Goal: Information Seeking & Learning: Learn about a topic

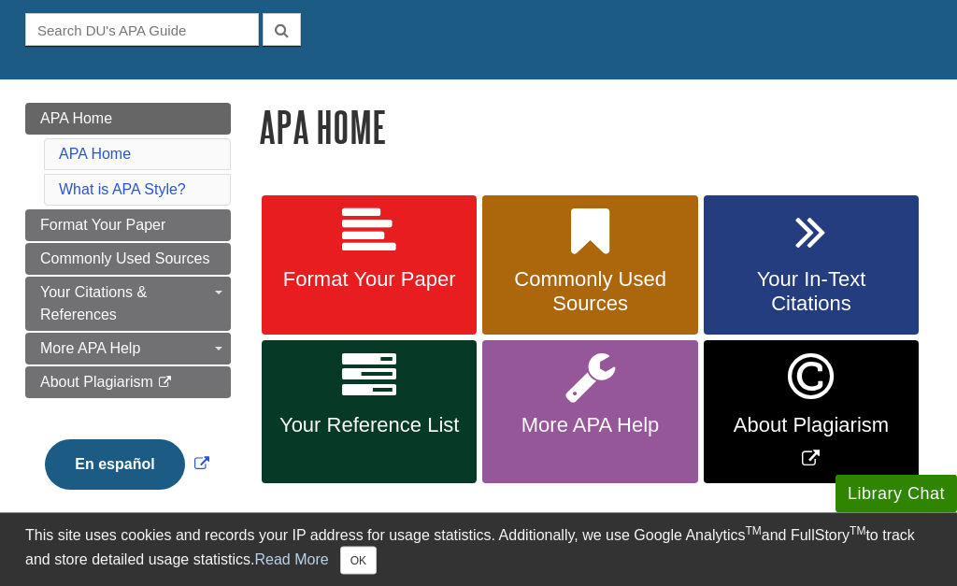
scroll to position [175, 0]
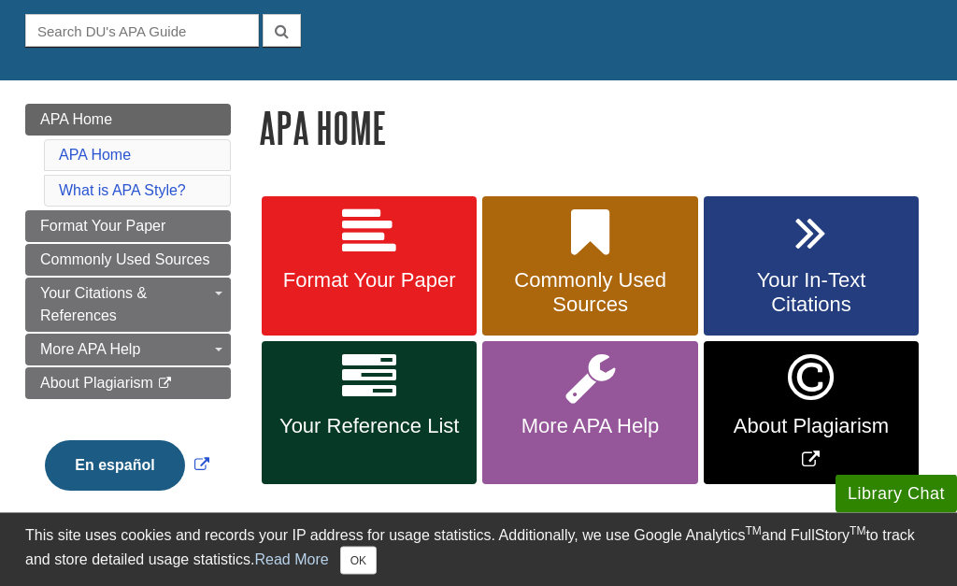
click at [390, 395] on icon at bounding box center [369, 378] width 54 height 54
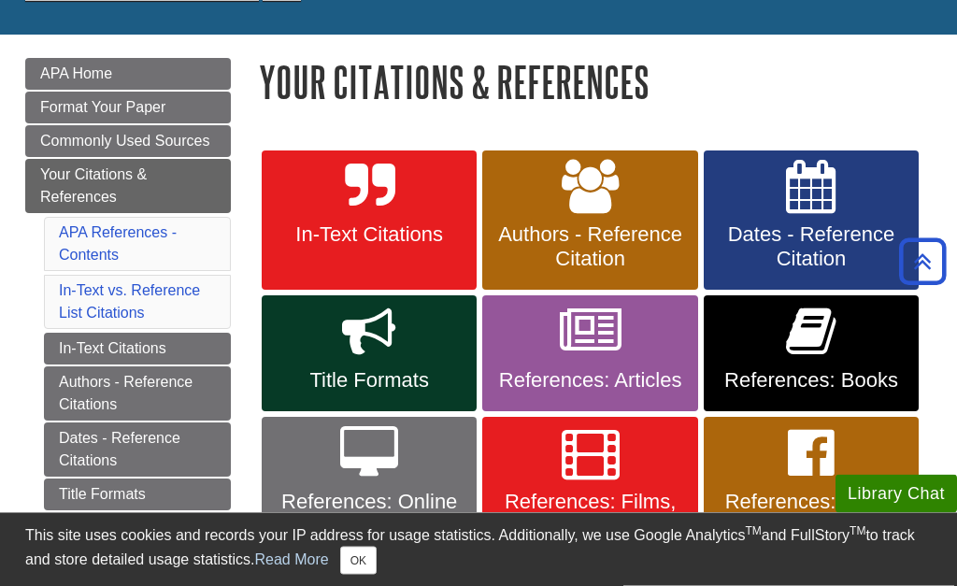
scroll to position [209, 0]
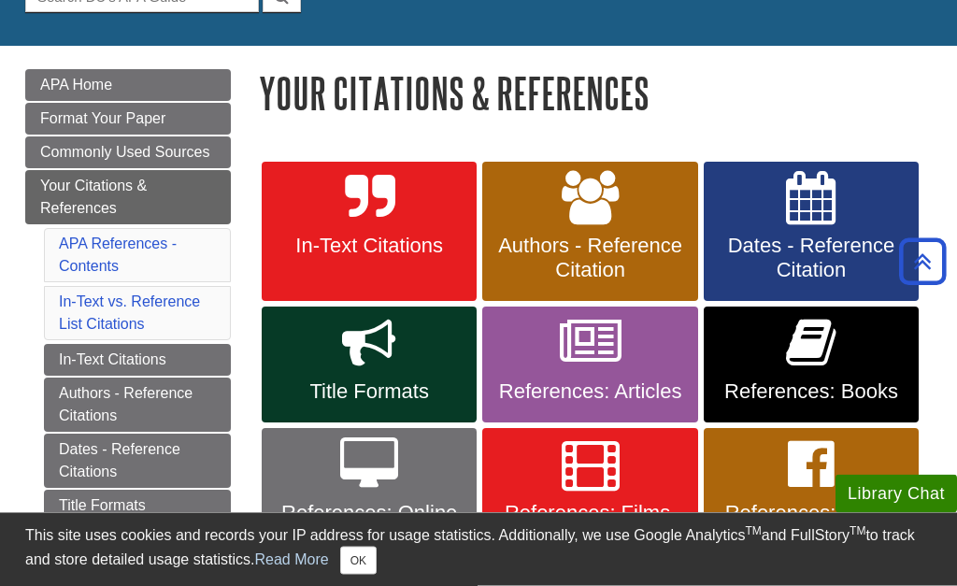
click at [521, 263] on span "Authors - Reference Citation" at bounding box center [589, 259] width 187 height 49
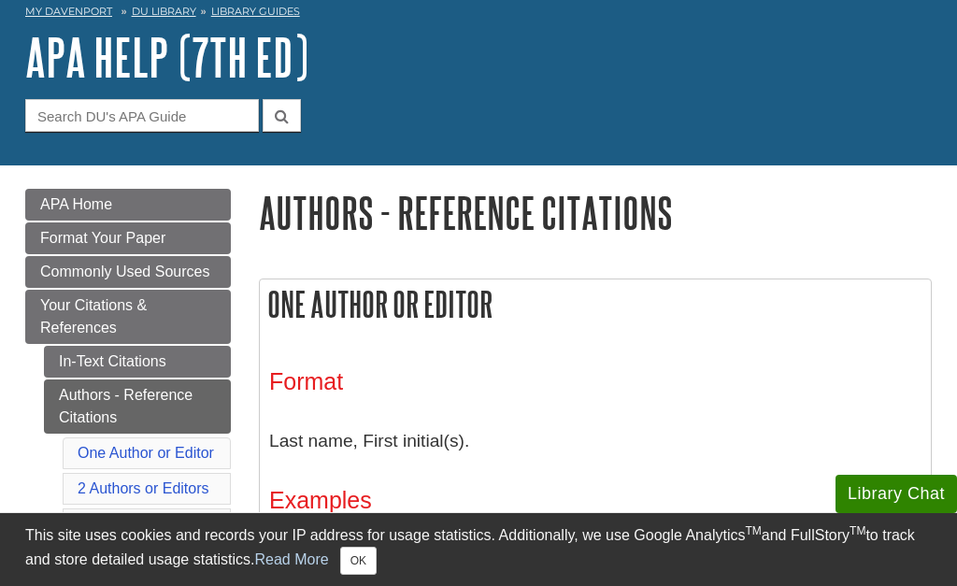
scroll to position [99, 0]
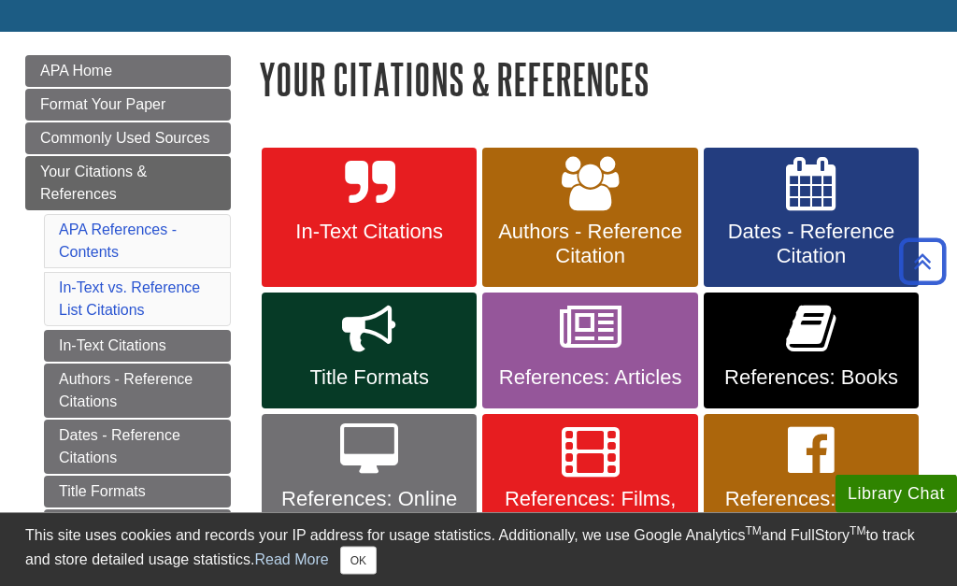
scroll to position [224, 0]
click at [765, 340] on link "References: Books" at bounding box center [811, 351] width 215 height 116
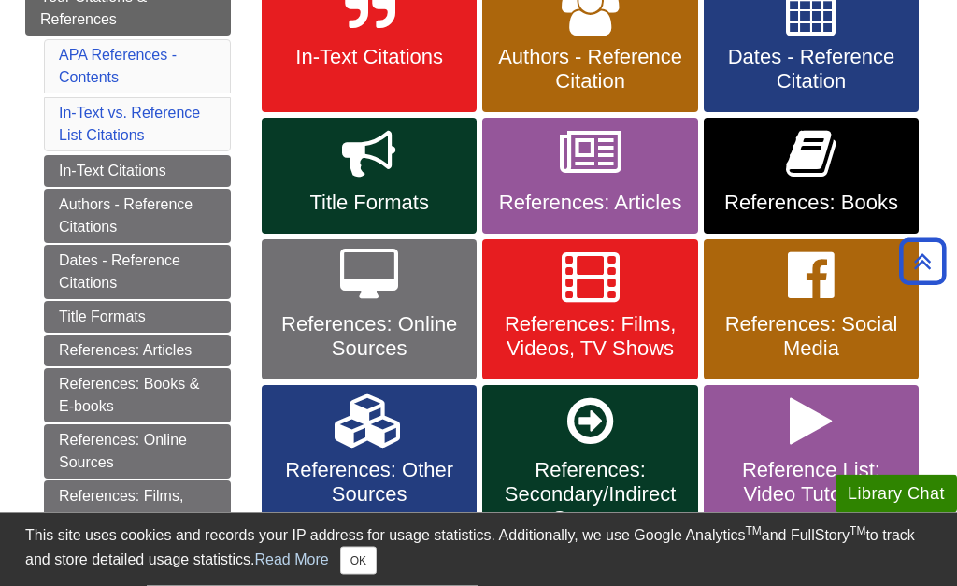
scroll to position [427, 0]
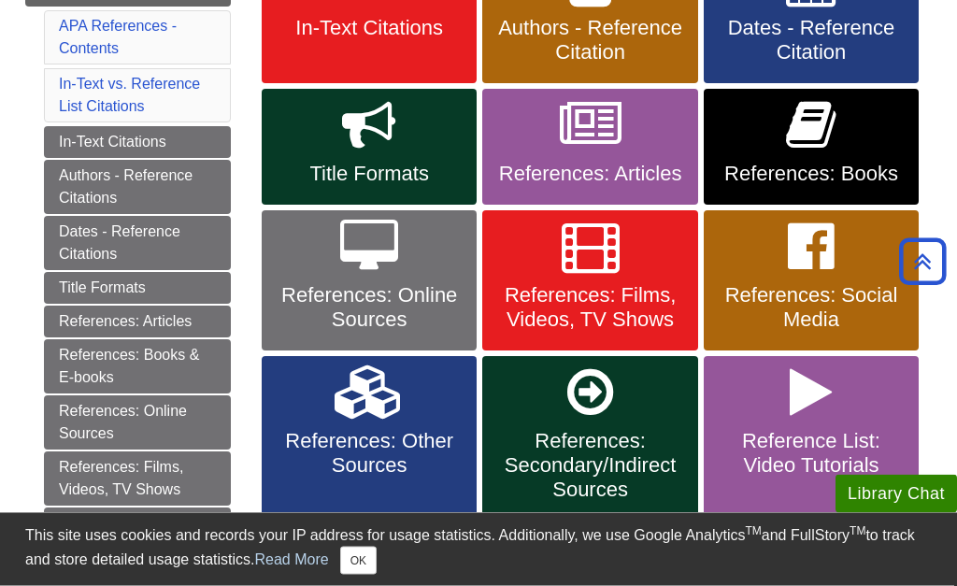
click at [348, 142] on icon at bounding box center [369, 126] width 54 height 54
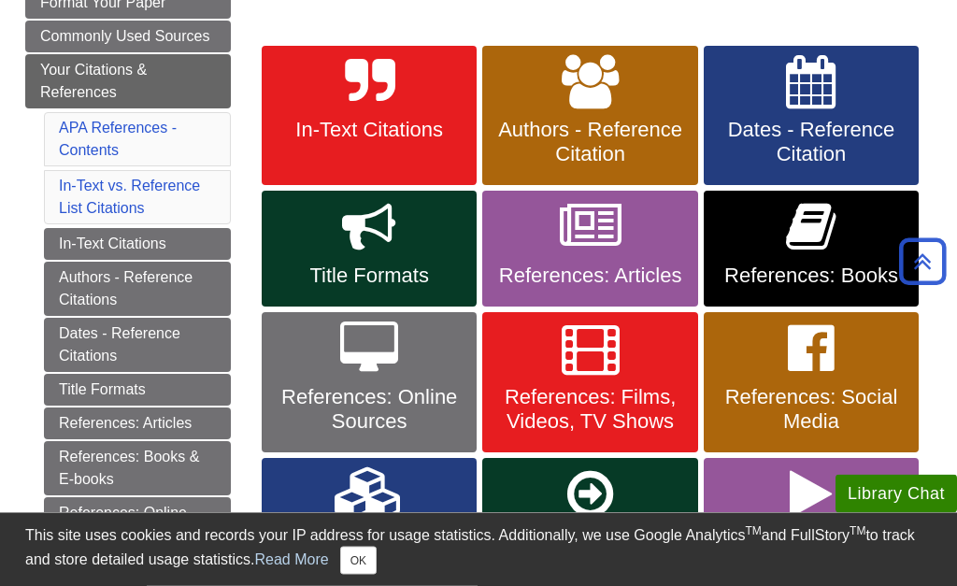
scroll to position [326, 0]
click at [413, 240] on link "Title Formats" at bounding box center [369, 249] width 215 height 116
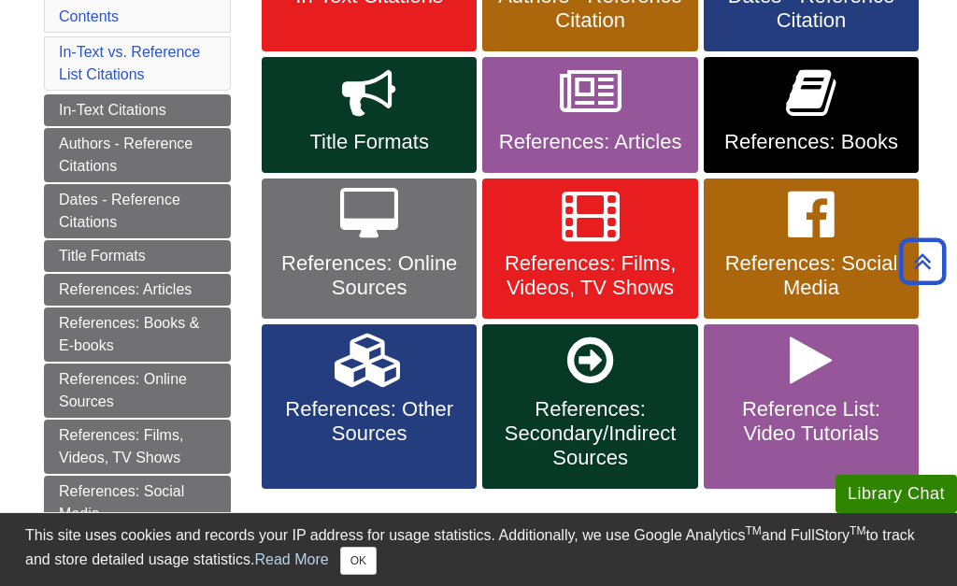
scroll to position [462, 0]
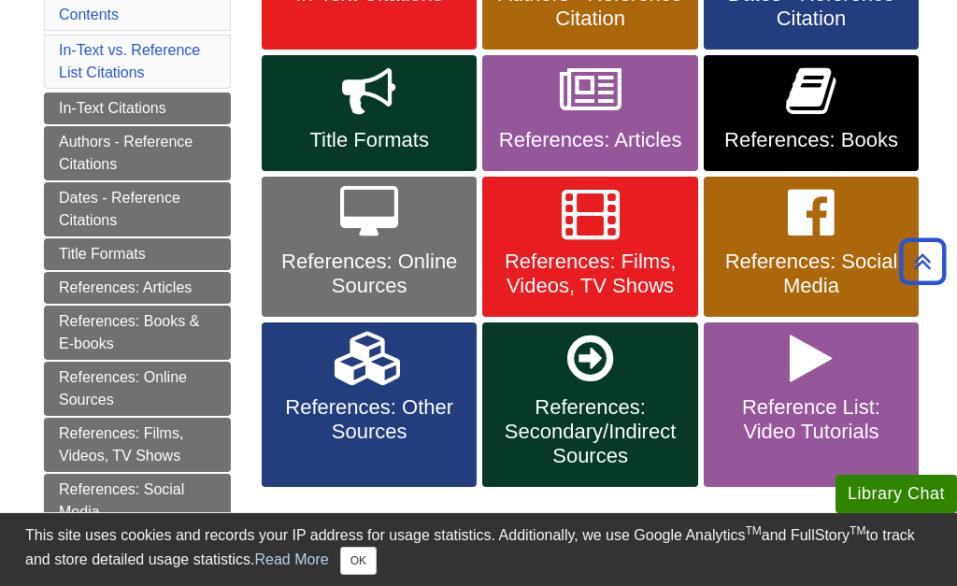
click at [311, 343] on link "References: Other Sources" at bounding box center [369, 404] width 215 height 164
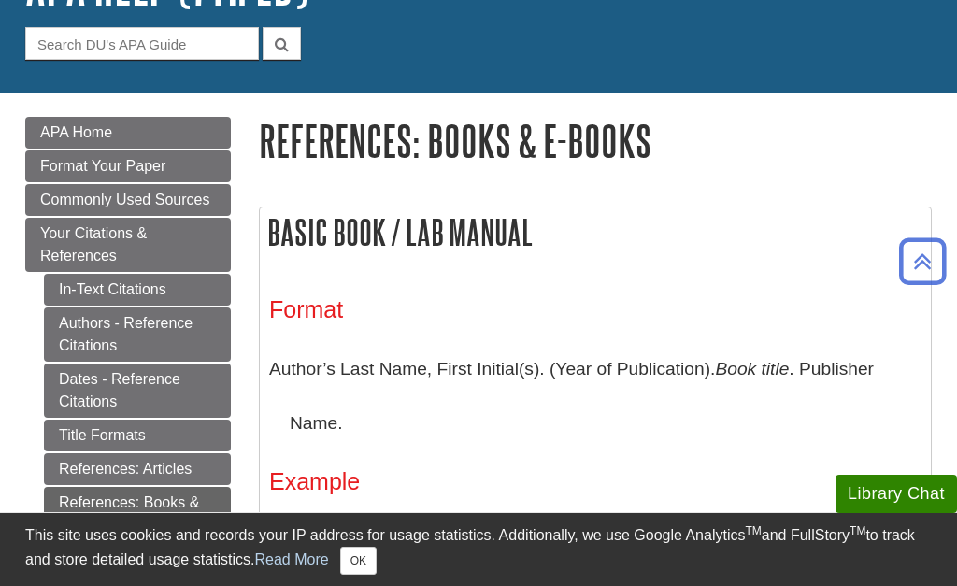
scroll to position [161, 0]
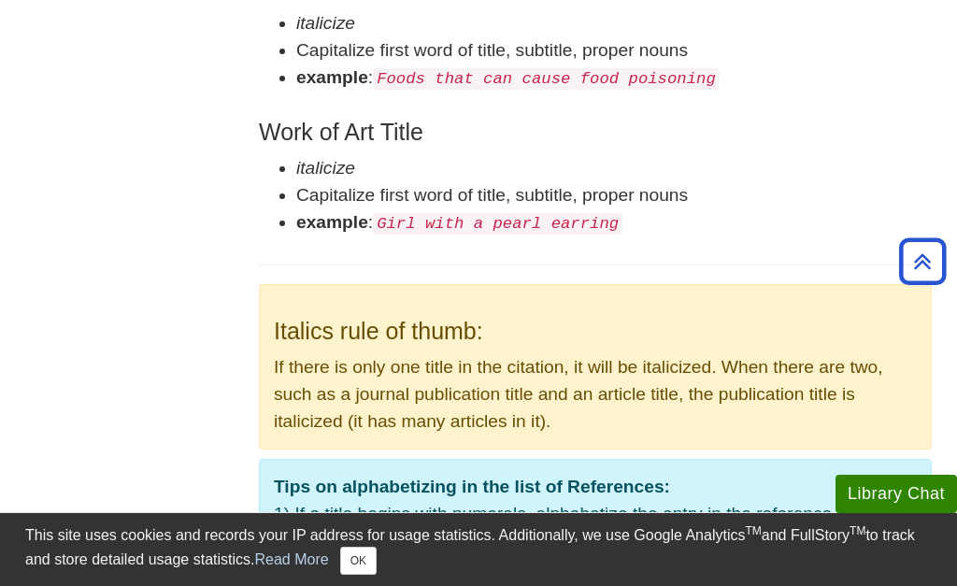
scroll to position [365, 0]
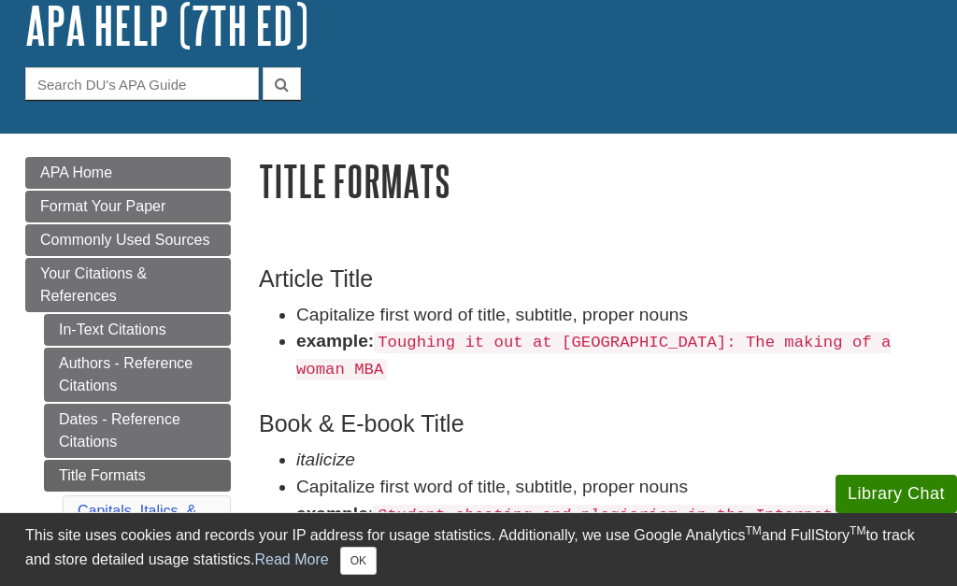
scroll to position [208, 0]
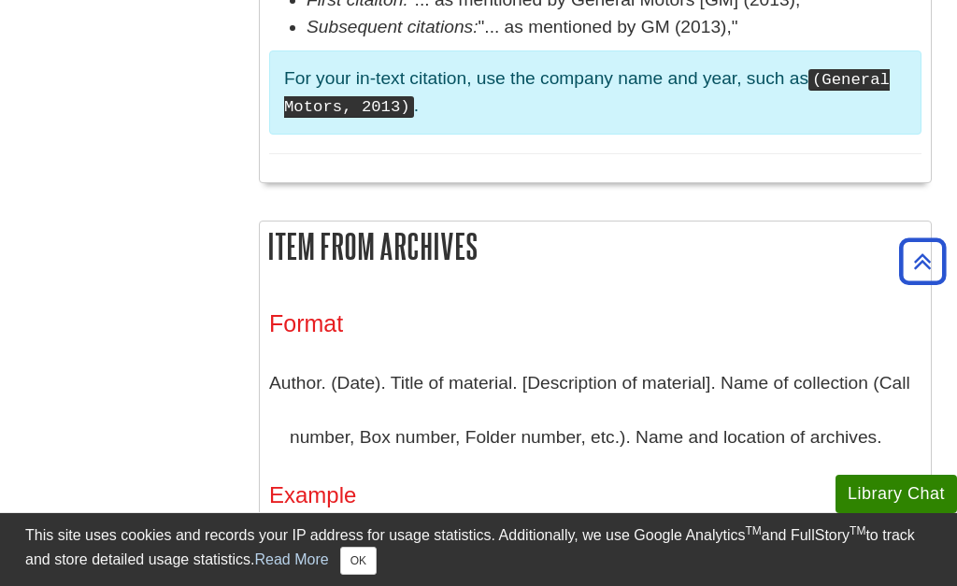
scroll to position [3391, 0]
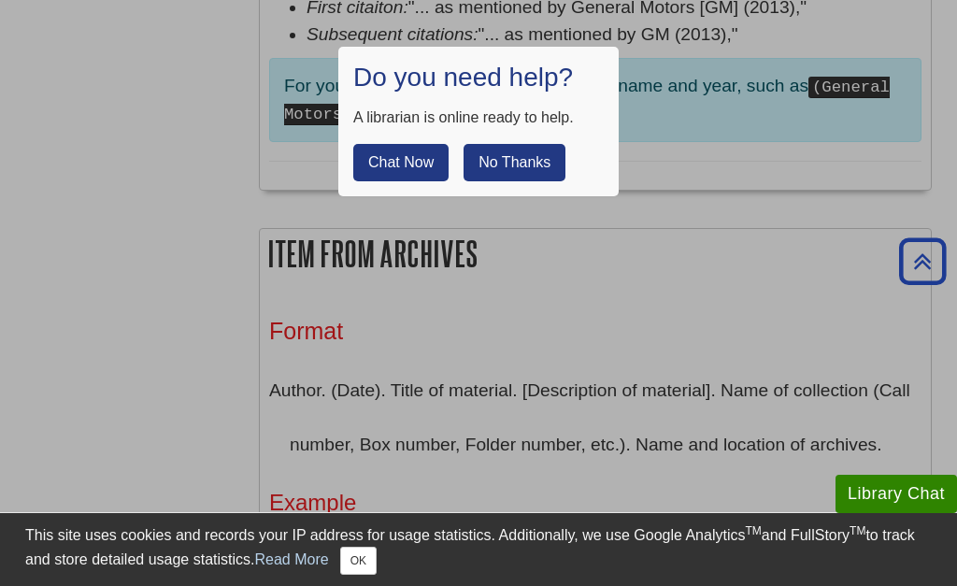
click at [521, 166] on button "No Thanks" at bounding box center [515, 162] width 102 height 37
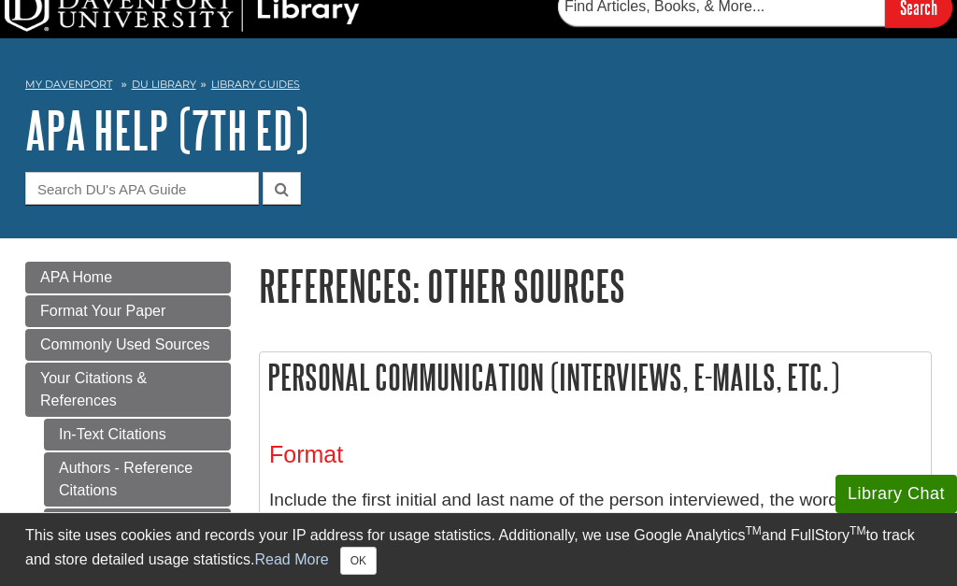
scroll to position [0, 0]
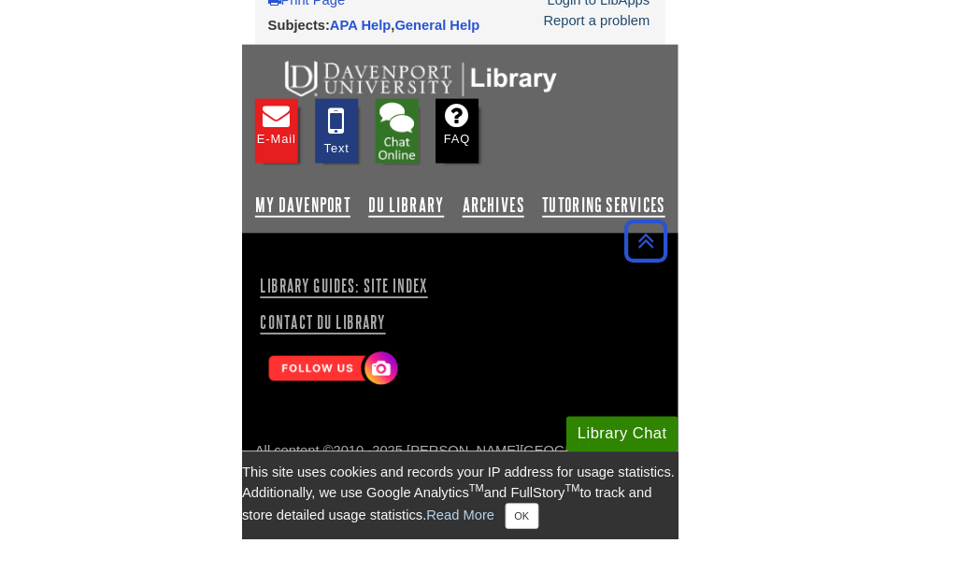
scroll to position [1578, 0]
